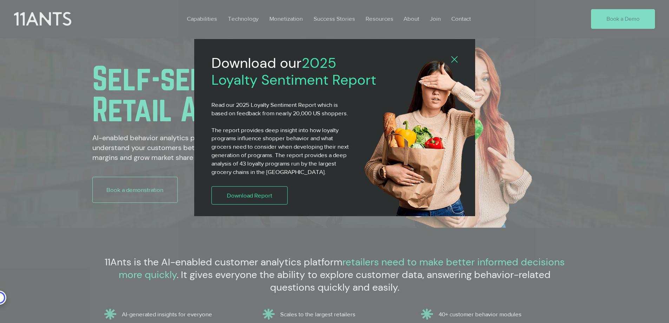
click at [574, 87] on div "2025 Loyalty Sentiment Report" at bounding box center [334, 161] width 669 height 323
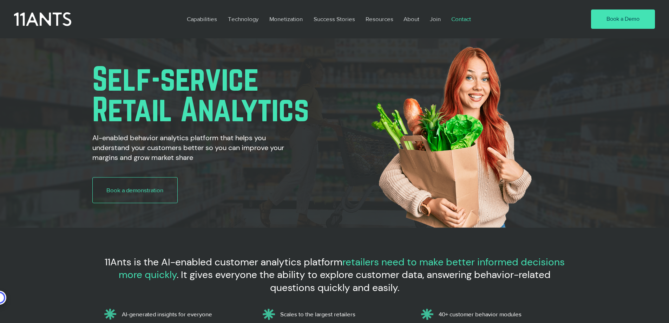
click at [463, 20] on p "Contact" at bounding box center [461, 19] width 27 height 16
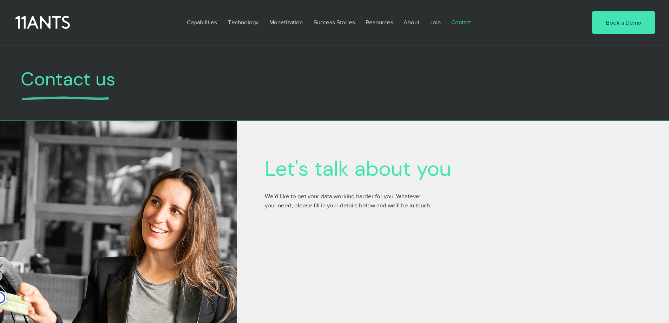
click at [53, 20] on icon at bounding box center [42, 23] width 54 height 16
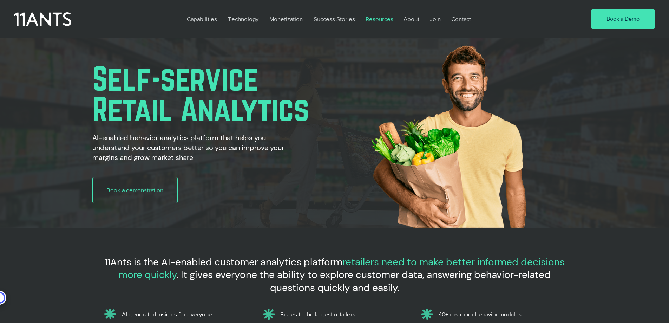
click at [377, 20] on p "Resources" at bounding box center [379, 19] width 35 height 16
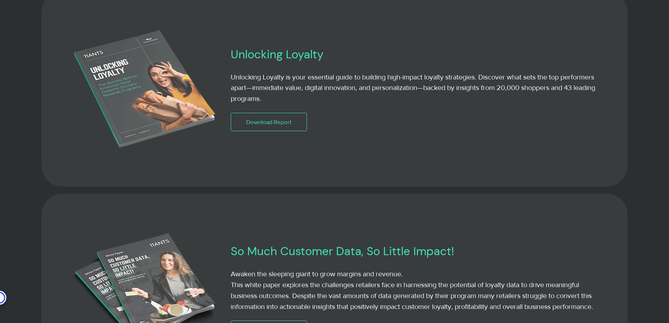
scroll to position [704, 0]
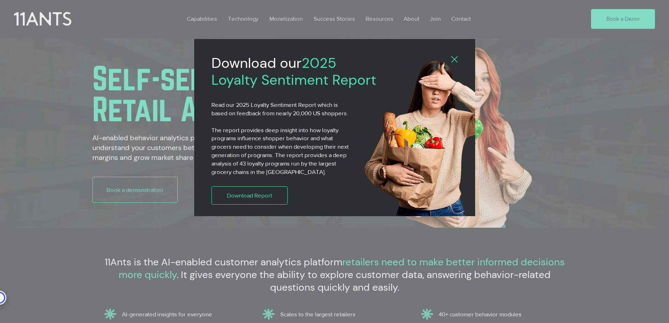
click at [455, 59] on icon "Back to site" at bounding box center [455, 59] width 6 height 6
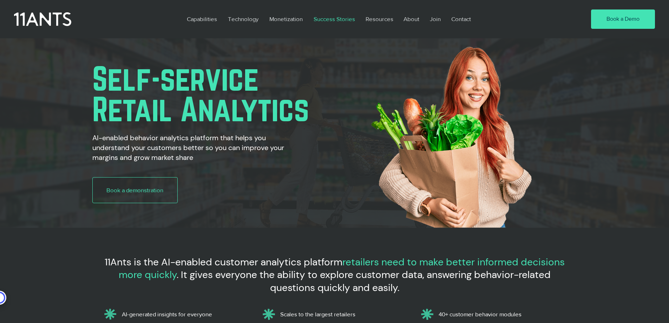
click at [336, 20] on p "Success Stories" at bounding box center [334, 19] width 48 height 16
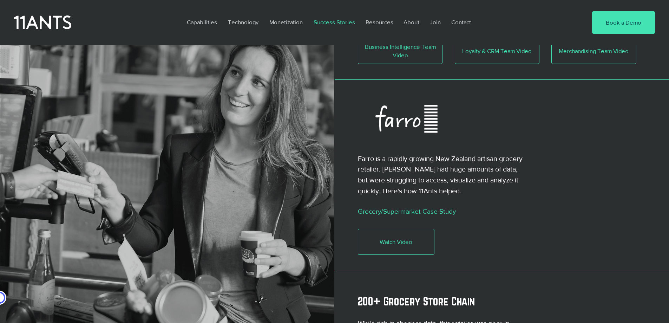
scroll to position [457, 0]
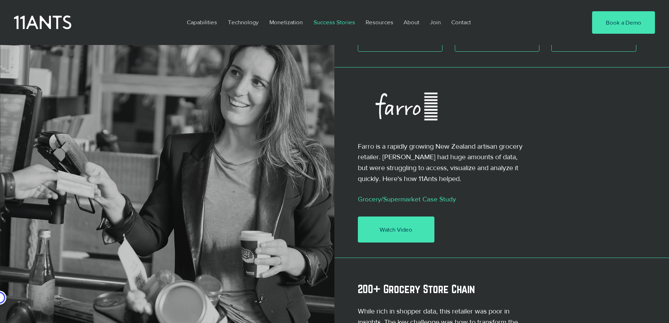
click at [396, 225] on span "Watch Video" at bounding box center [396, 229] width 33 height 8
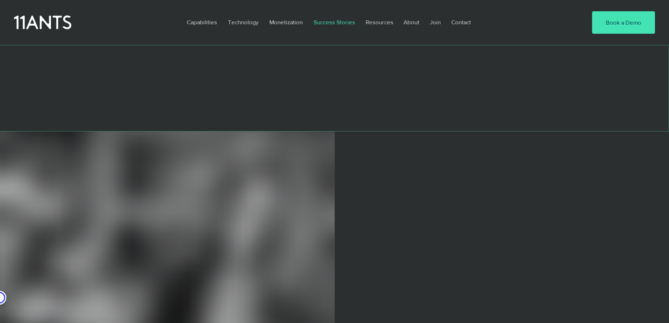
scroll to position [457, 0]
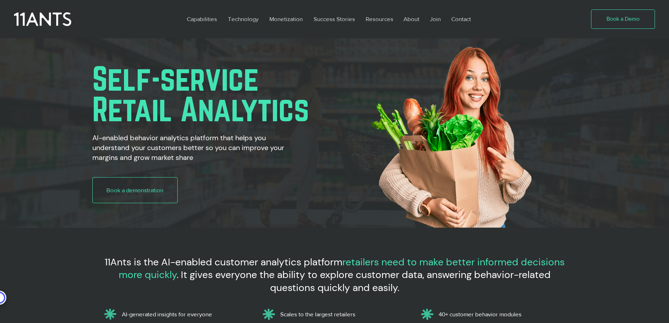
click at [606, 19] on link "Book a Demo" at bounding box center [623, 19] width 64 height 20
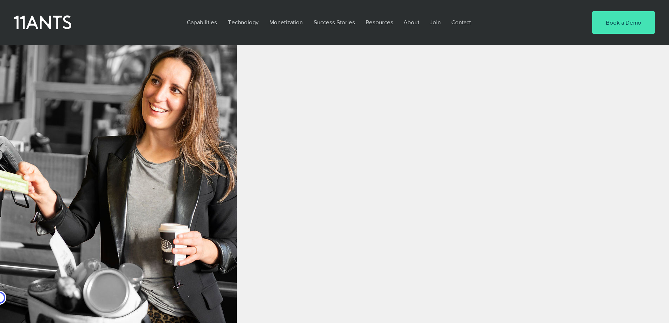
scroll to position [176, 0]
